Goal: Information Seeking & Learning: Check status

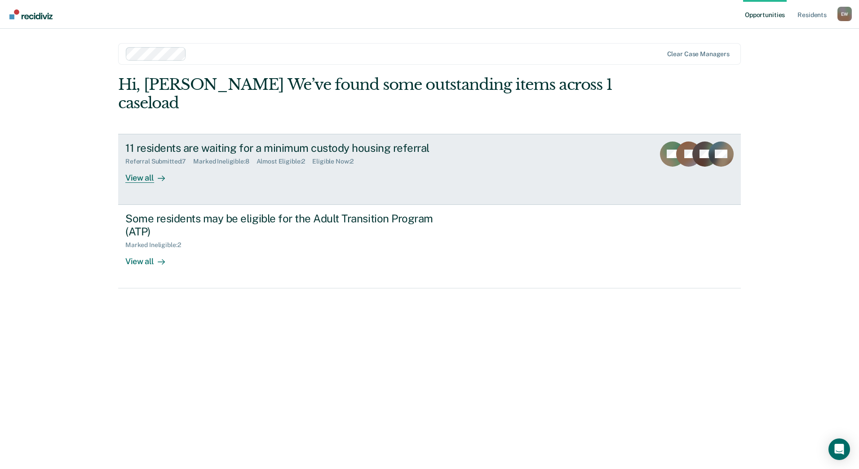
click at [273, 165] on div "Almost Eligible : 2" at bounding box center [284, 162] width 56 height 8
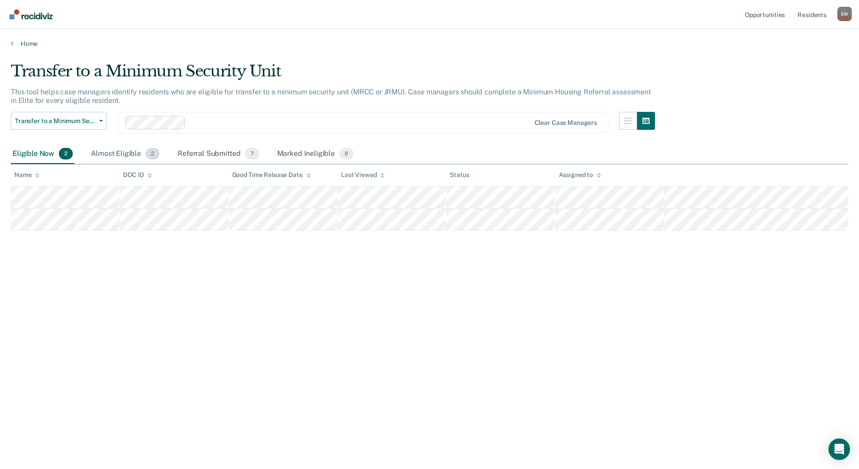
click at [125, 156] on div "Almost Eligible 2" at bounding box center [125, 154] width 72 height 20
click at [221, 147] on div "Referral Submitted 7" at bounding box center [218, 154] width 85 height 20
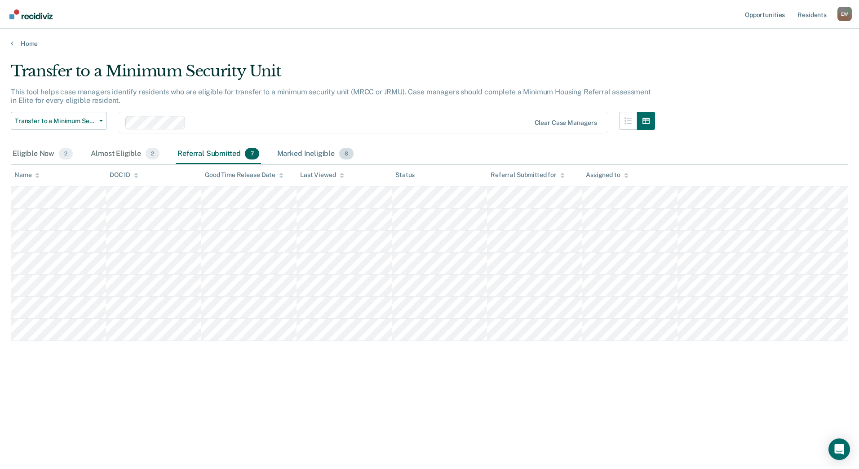
click at [297, 148] on div "Marked Ineligible 8" at bounding box center [315, 154] width 80 height 20
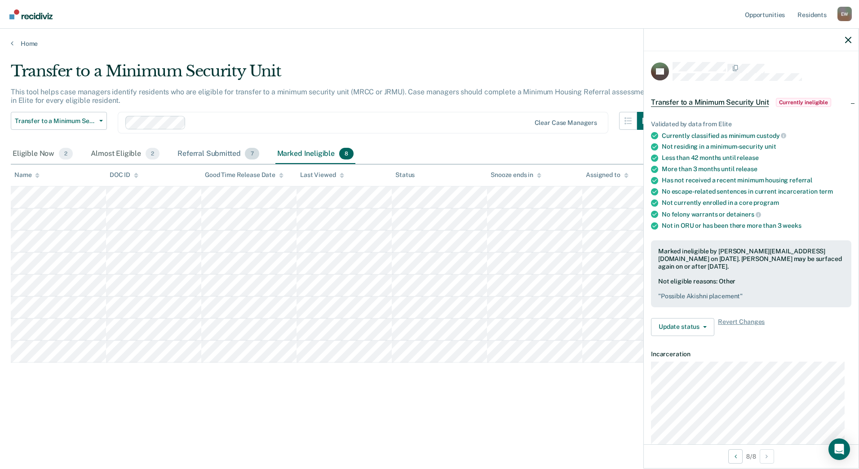
click at [218, 151] on div "Referral Submitted 7" at bounding box center [218, 154] width 85 height 20
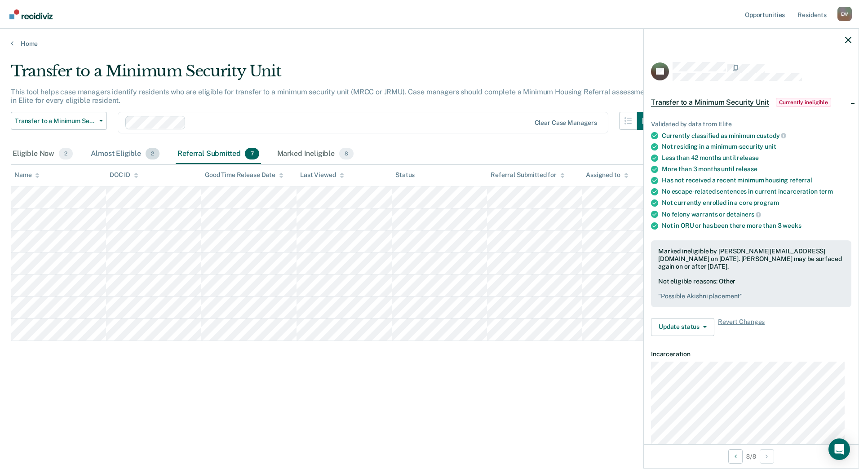
click at [112, 151] on div "Almost Eligible 2" at bounding box center [125, 154] width 72 height 20
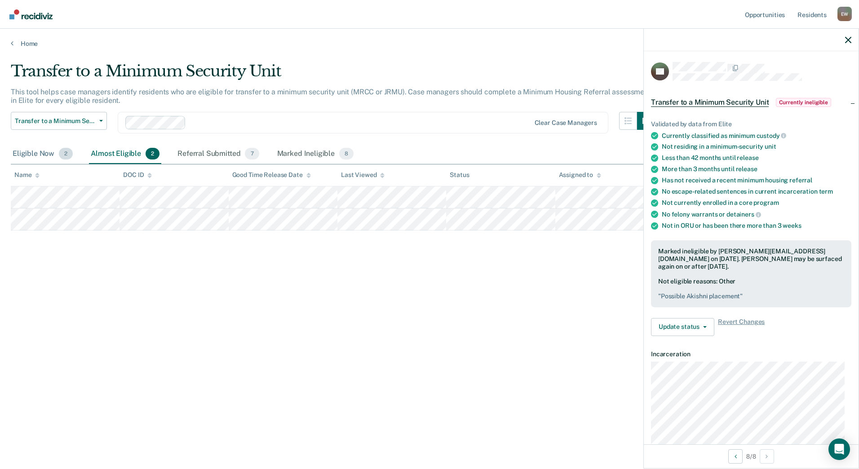
click at [28, 152] on div "Eligible Now 2" at bounding box center [43, 154] width 64 height 20
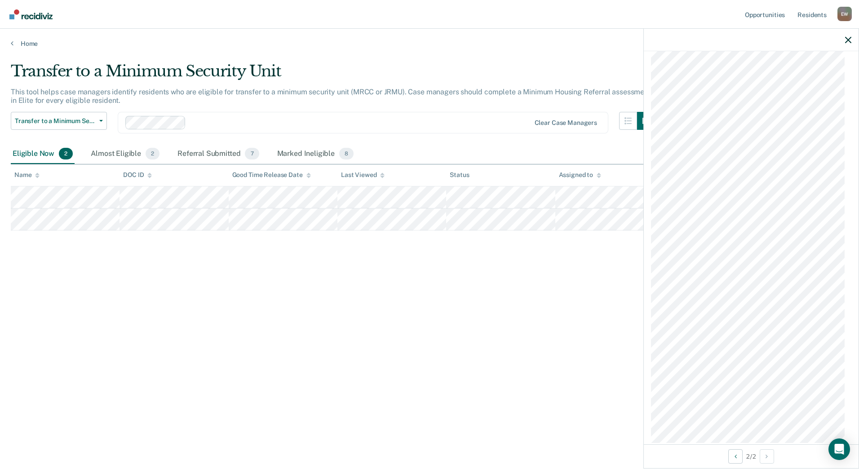
scroll to position [493, 0]
